Goal: Information Seeking & Learning: Understand process/instructions

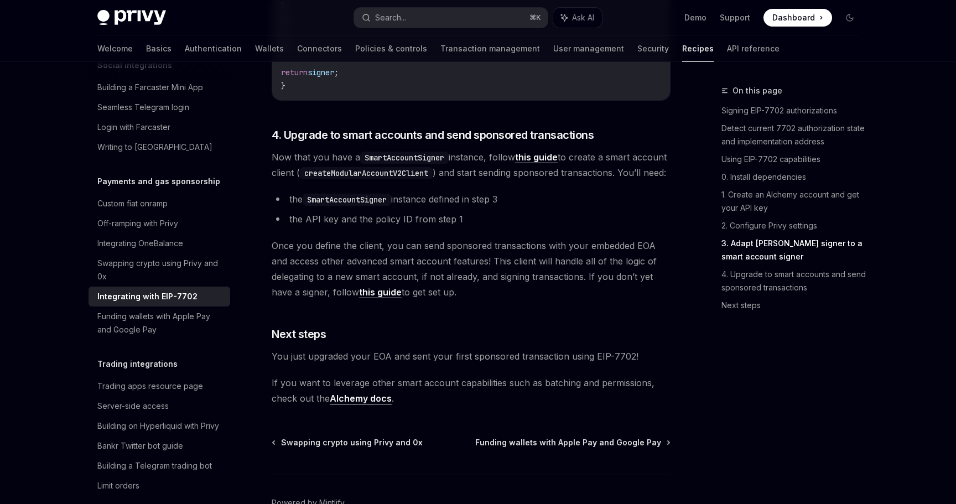
scroll to position [2409, 0]
click at [544, 164] on link "this guide" at bounding box center [536, 159] width 43 height 12
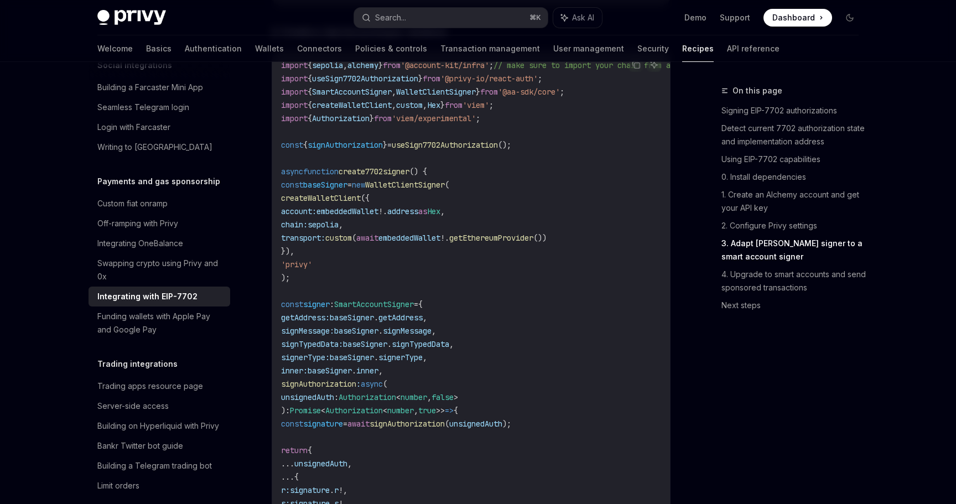
scroll to position [1878, 0]
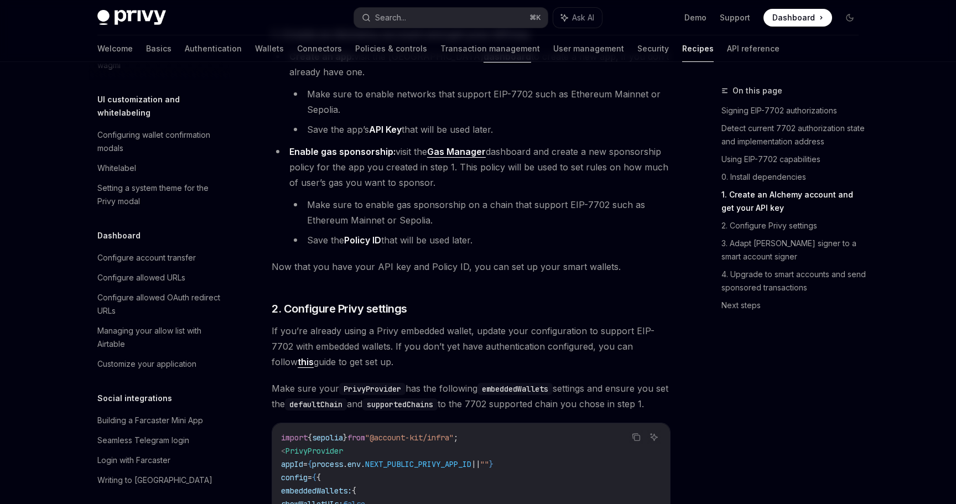
scroll to position [1114, 0]
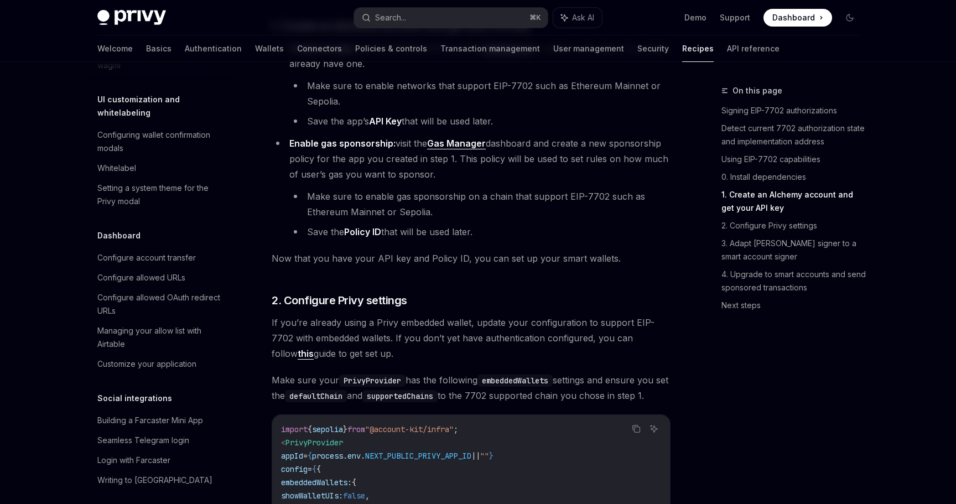
click at [454, 149] on link "Gas Manager" at bounding box center [456, 144] width 59 height 12
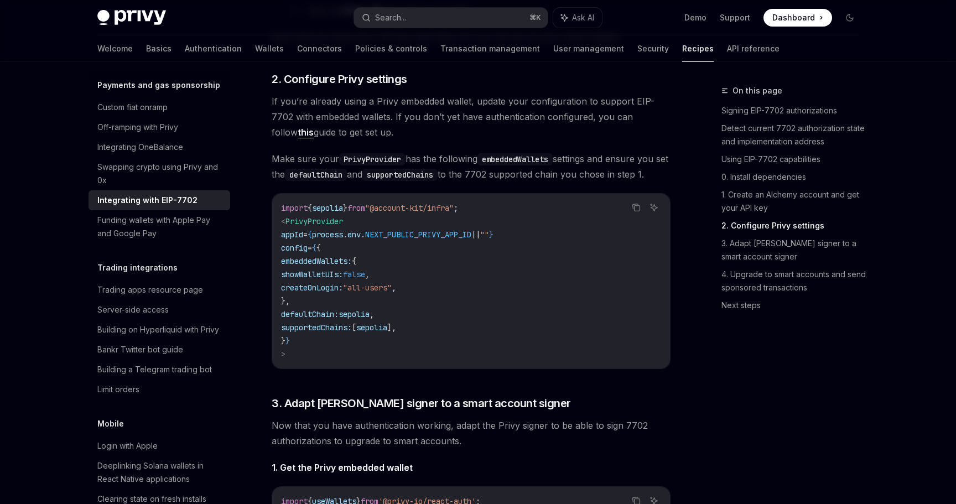
scroll to position [979, 0]
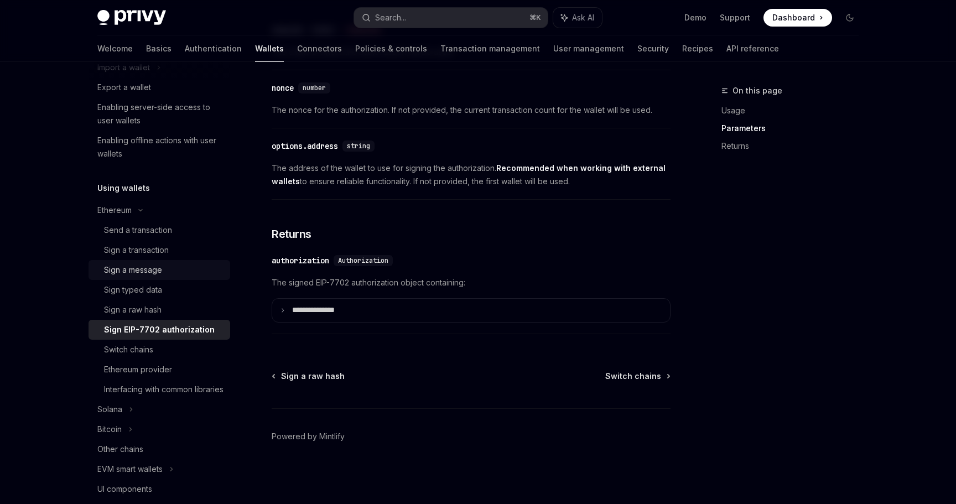
scroll to position [153, 0]
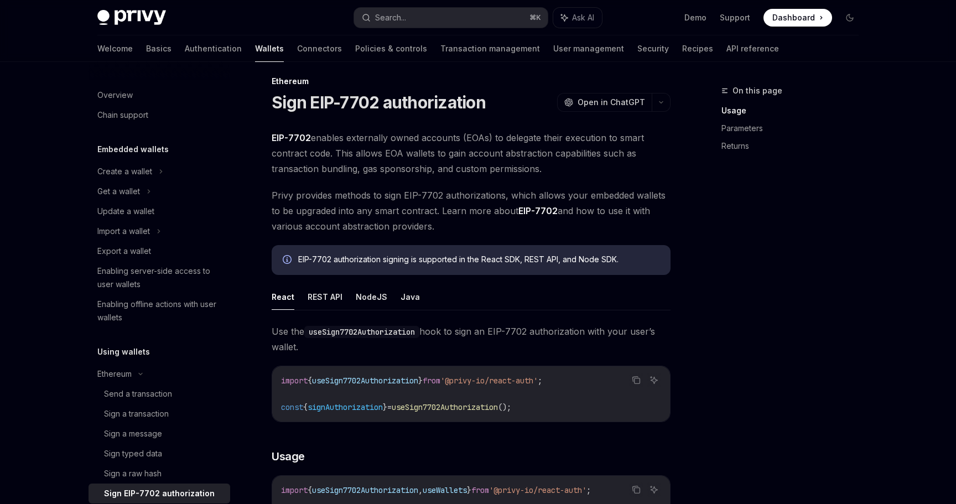
scroll to position [10, 0]
click at [666, 102] on button "button" at bounding box center [661, 101] width 19 height 19
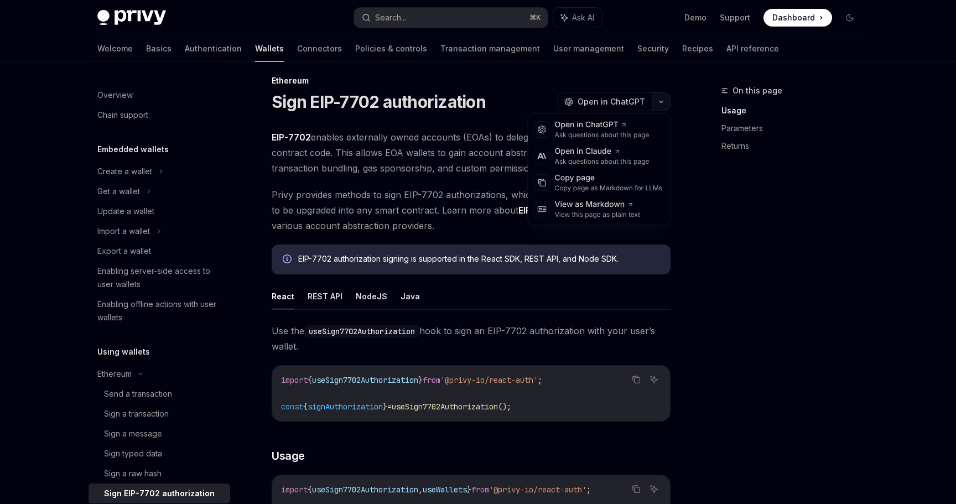
click at [666, 102] on icon "button" at bounding box center [661, 102] width 13 height 4
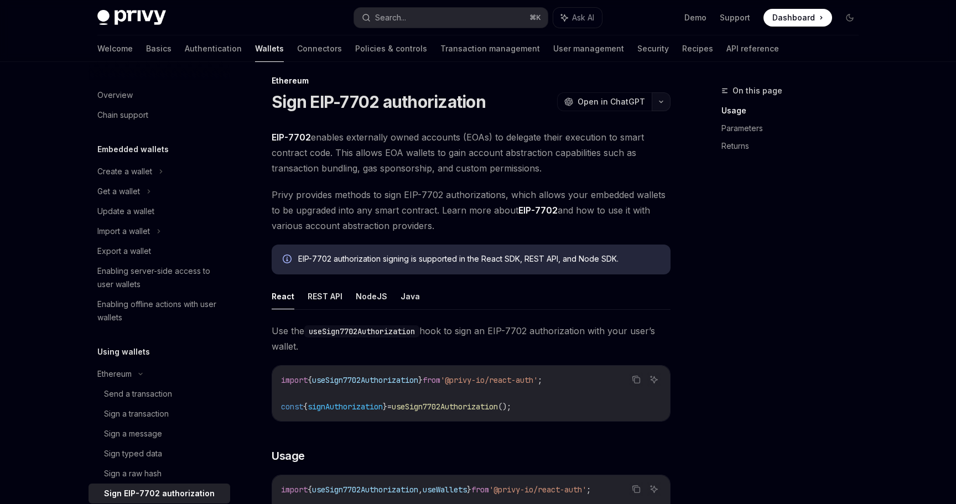
click at [666, 98] on button "button" at bounding box center [661, 101] width 19 height 19
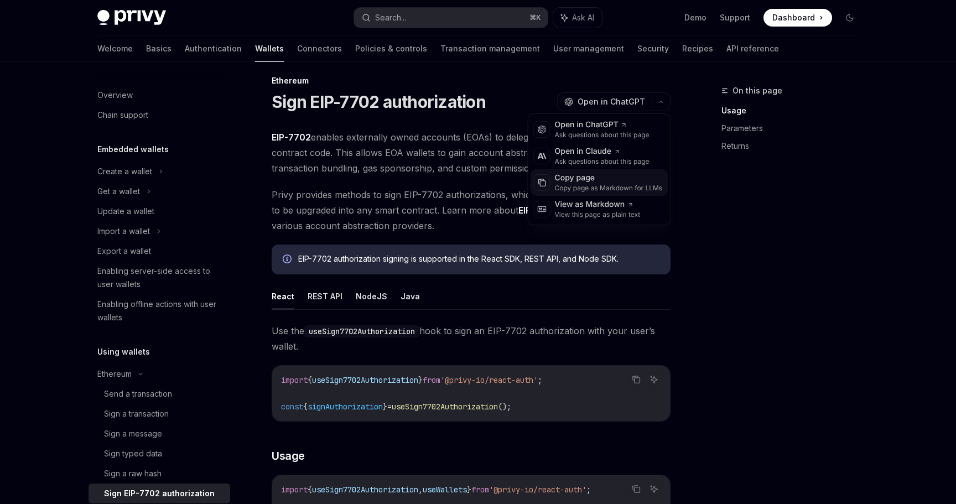
click at [603, 186] on div "Copy page as Markdown for LLMs" at bounding box center [609, 188] width 108 height 9
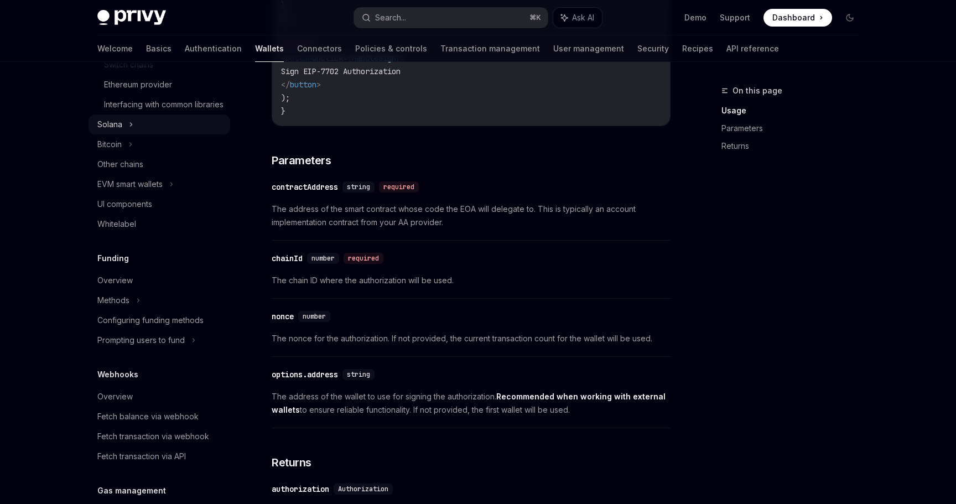
scroll to position [376, 0]
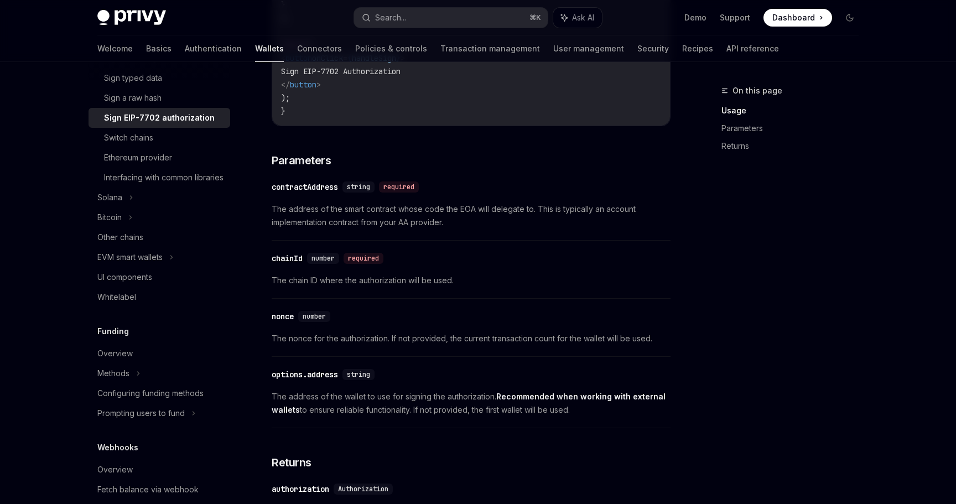
click at [167, 114] on div "Sign EIP-7702 authorization" at bounding box center [159, 117] width 111 height 13
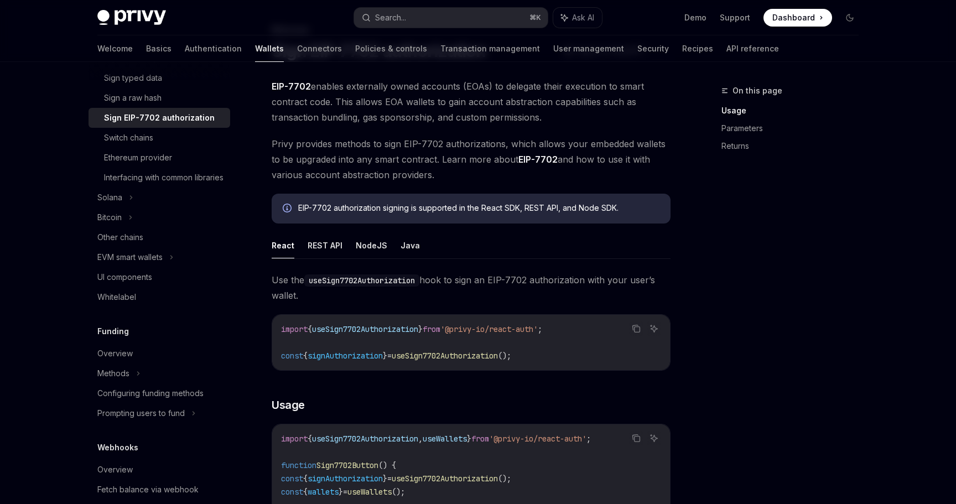
scroll to position [55, 0]
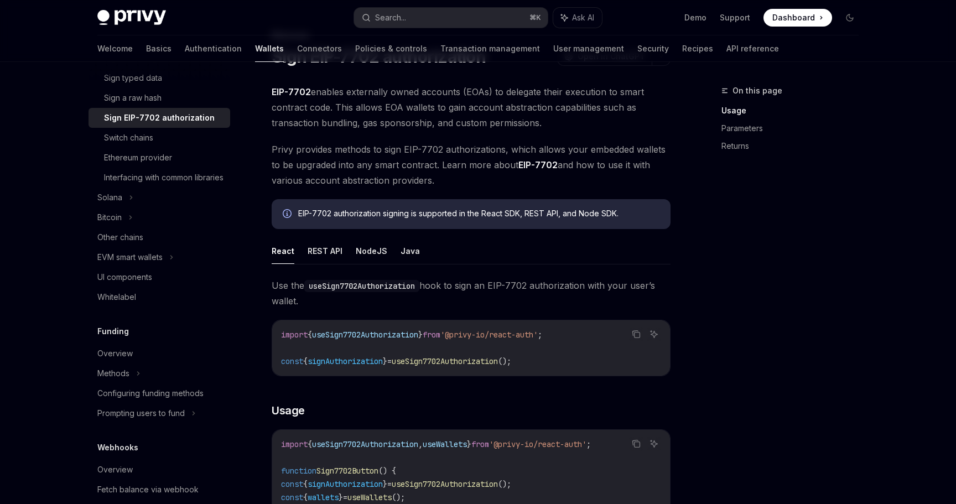
click at [542, 164] on link "EIP-7702" at bounding box center [537, 165] width 39 height 12
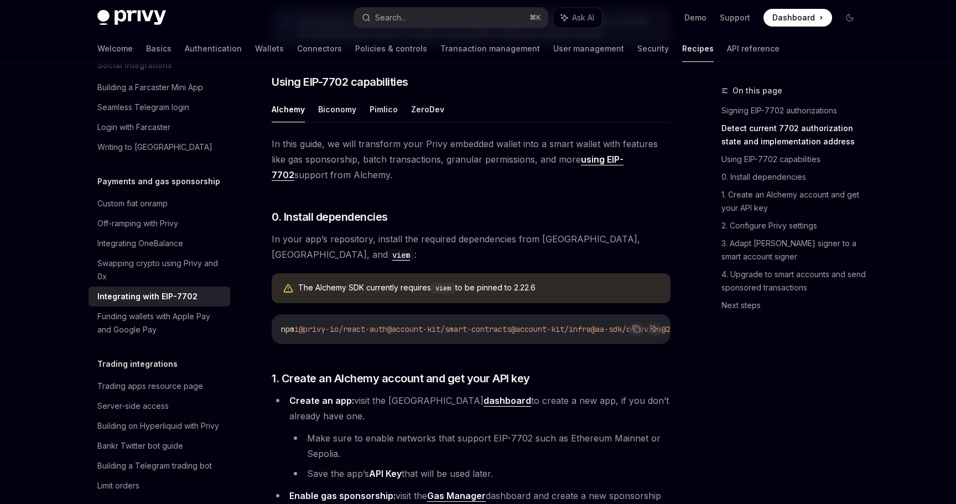
scroll to position [765, 0]
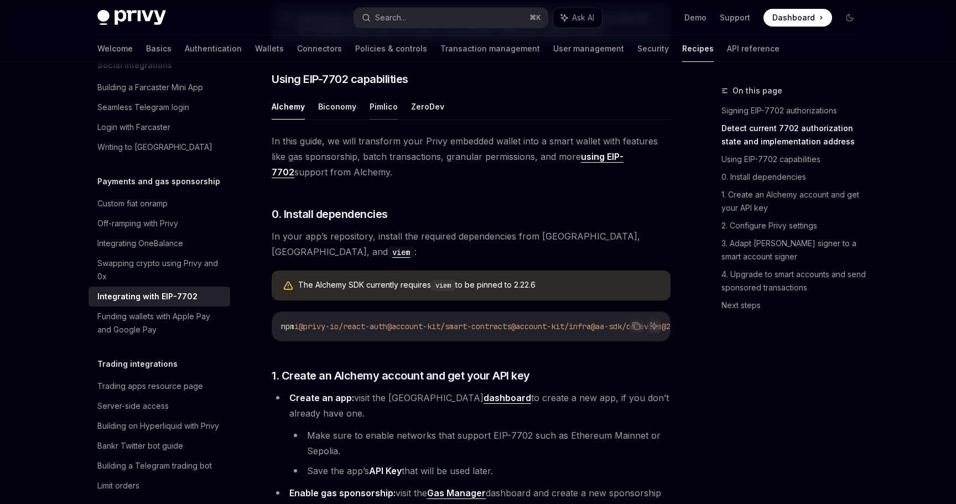
click at [379, 120] on button "Pimlico" at bounding box center [384, 107] width 28 height 26
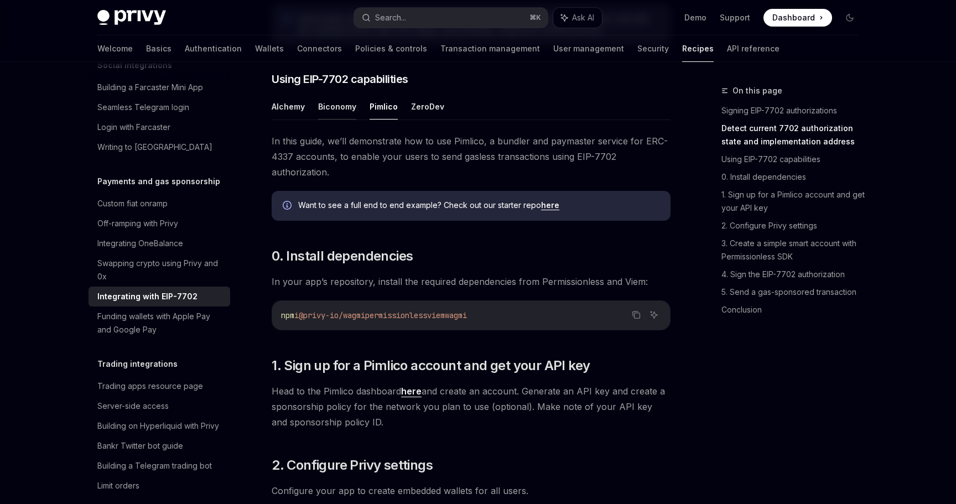
click at [320, 120] on button "Biconomy" at bounding box center [337, 107] width 38 height 26
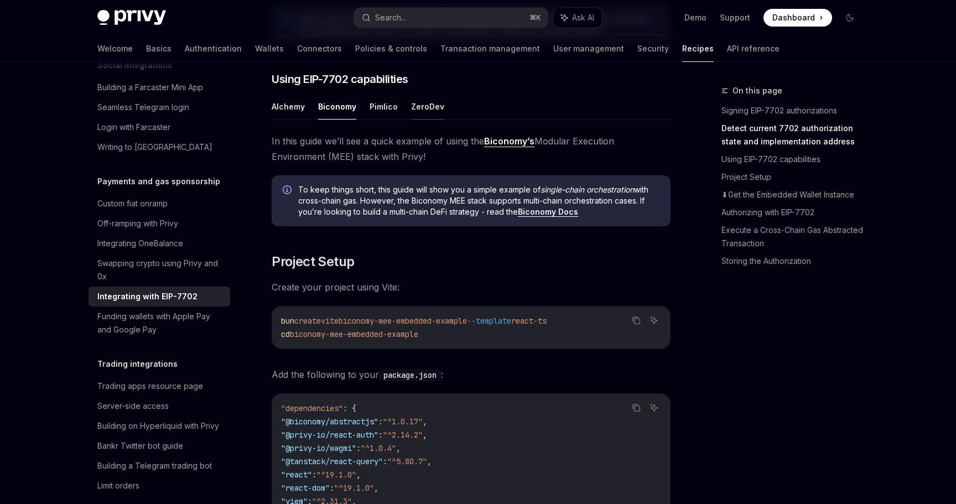
click at [420, 120] on button "ZeroDev" at bounding box center [427, 107] width 33 height 26
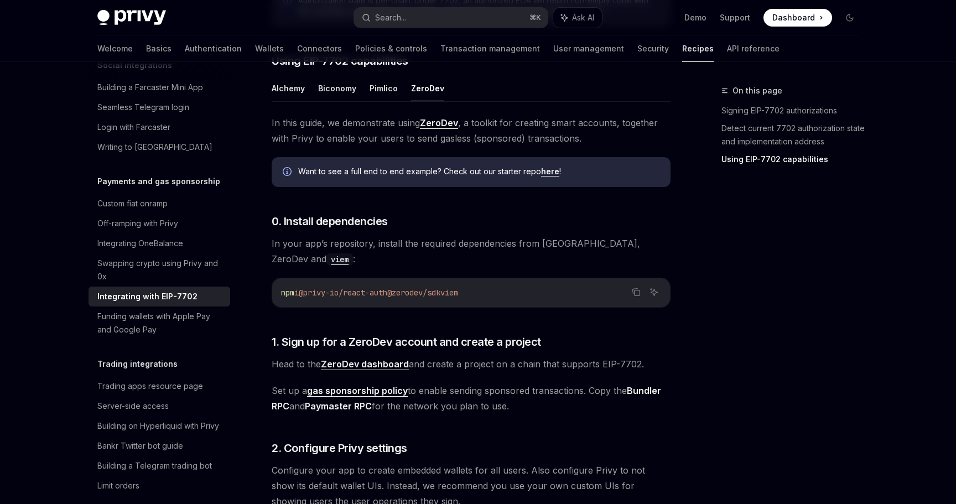
scroll to position [781, 0]
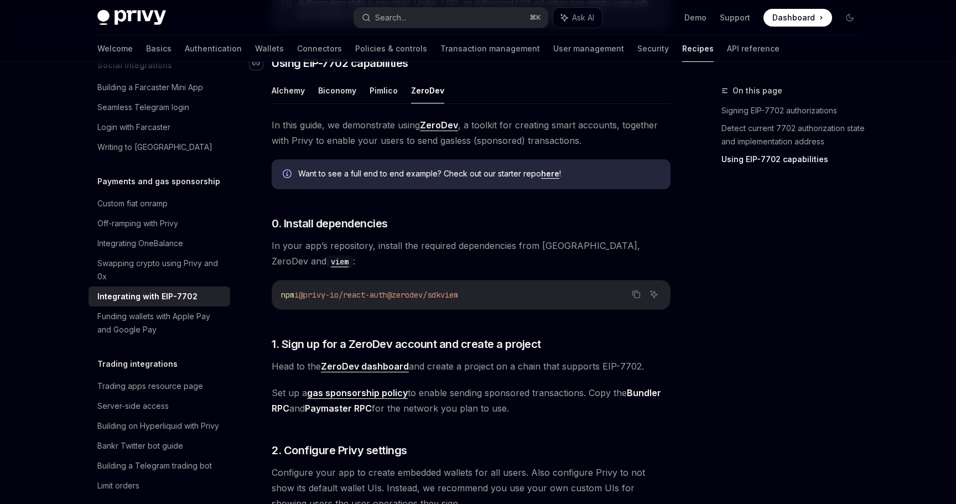
click at [260, 70] on div "Navigate to header" at bounding box center [256, 62] width 13 height 13
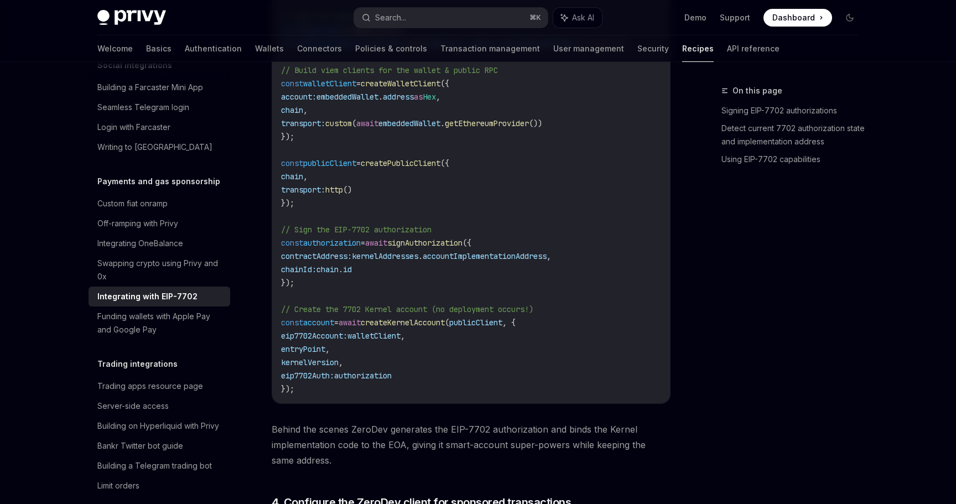
scroll to position [1813, 0]
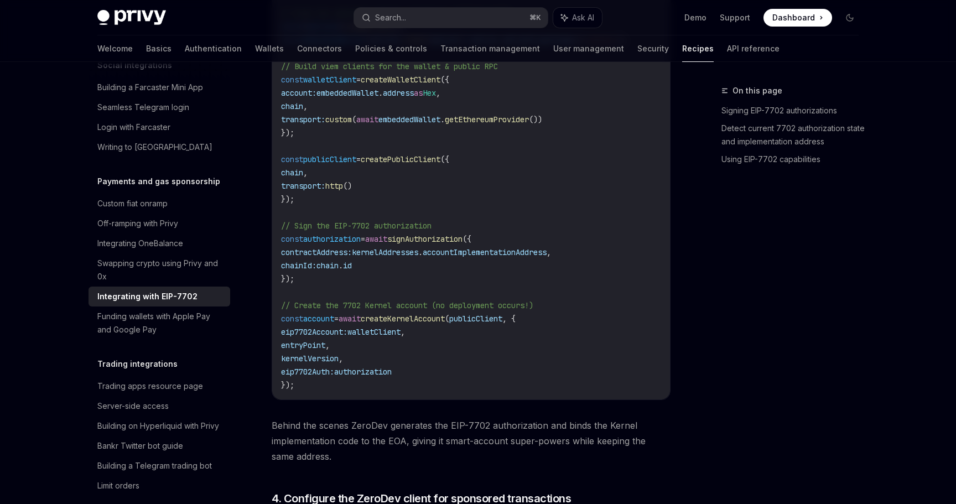
click at [334, 85] on span "walletClient" at bounding box center [329, 80] width 53 height 10
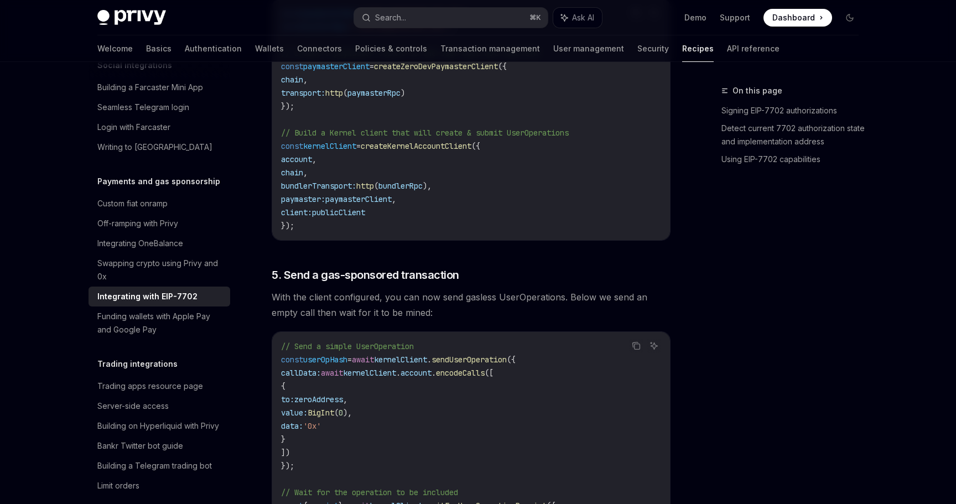
scroll to position [2329, 0]
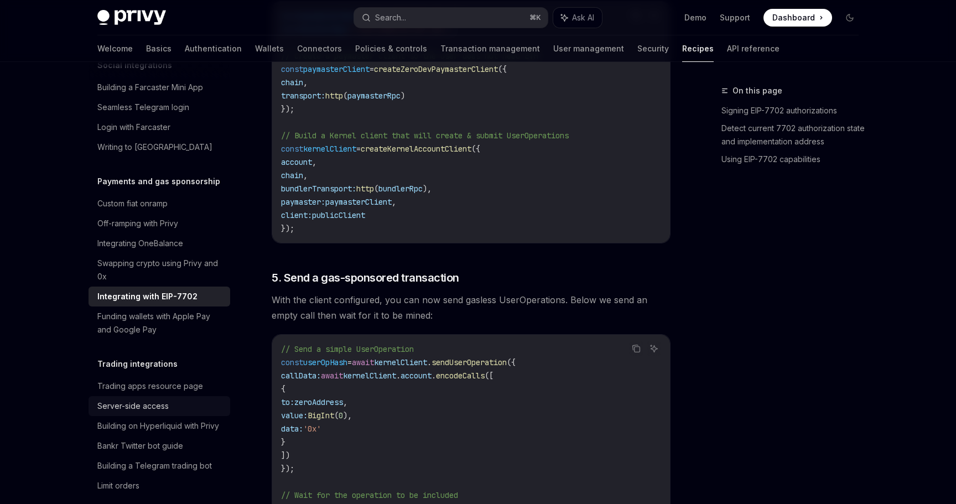
click at [132, 400] on div "Server-side access" at bounding box center [132, 406] width 71 height 13
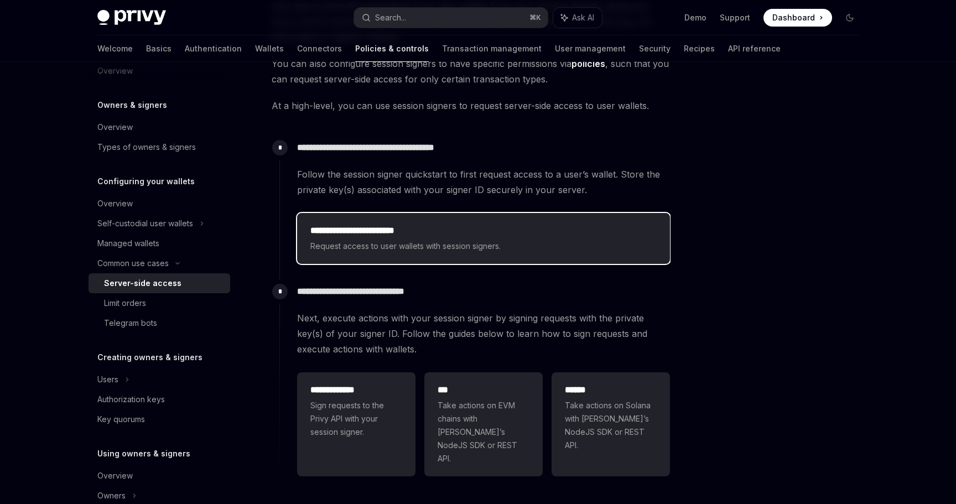
scroll to position [186, 0]
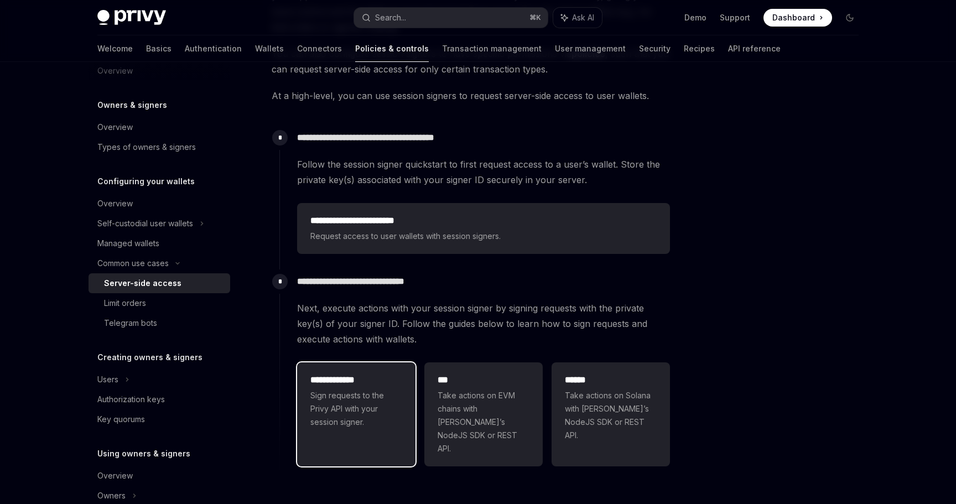
click at [337, 387] on div "**********" at bounding box center [356, 400] width 92 height 55
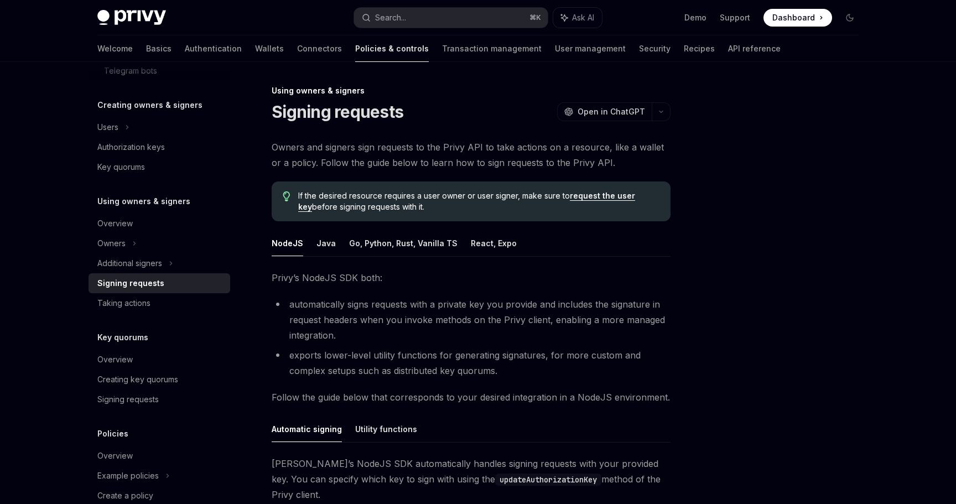
type textarea "*"
